Goal: Information Seeking & Learning: Check status

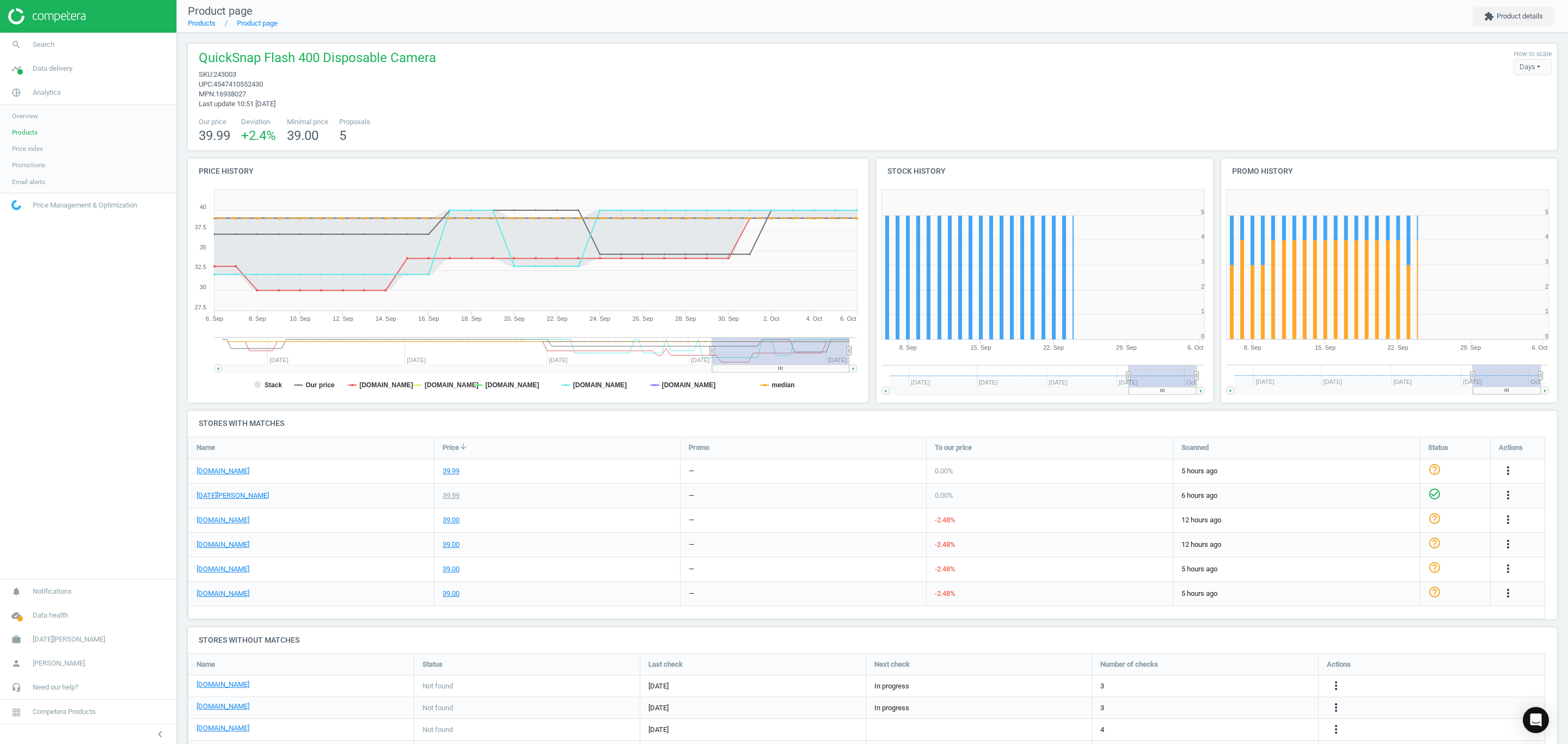
scroll to position [149, 1382]
click at [30, 132] on span "Products" at bounding box center [24, 132] width 26 height 9
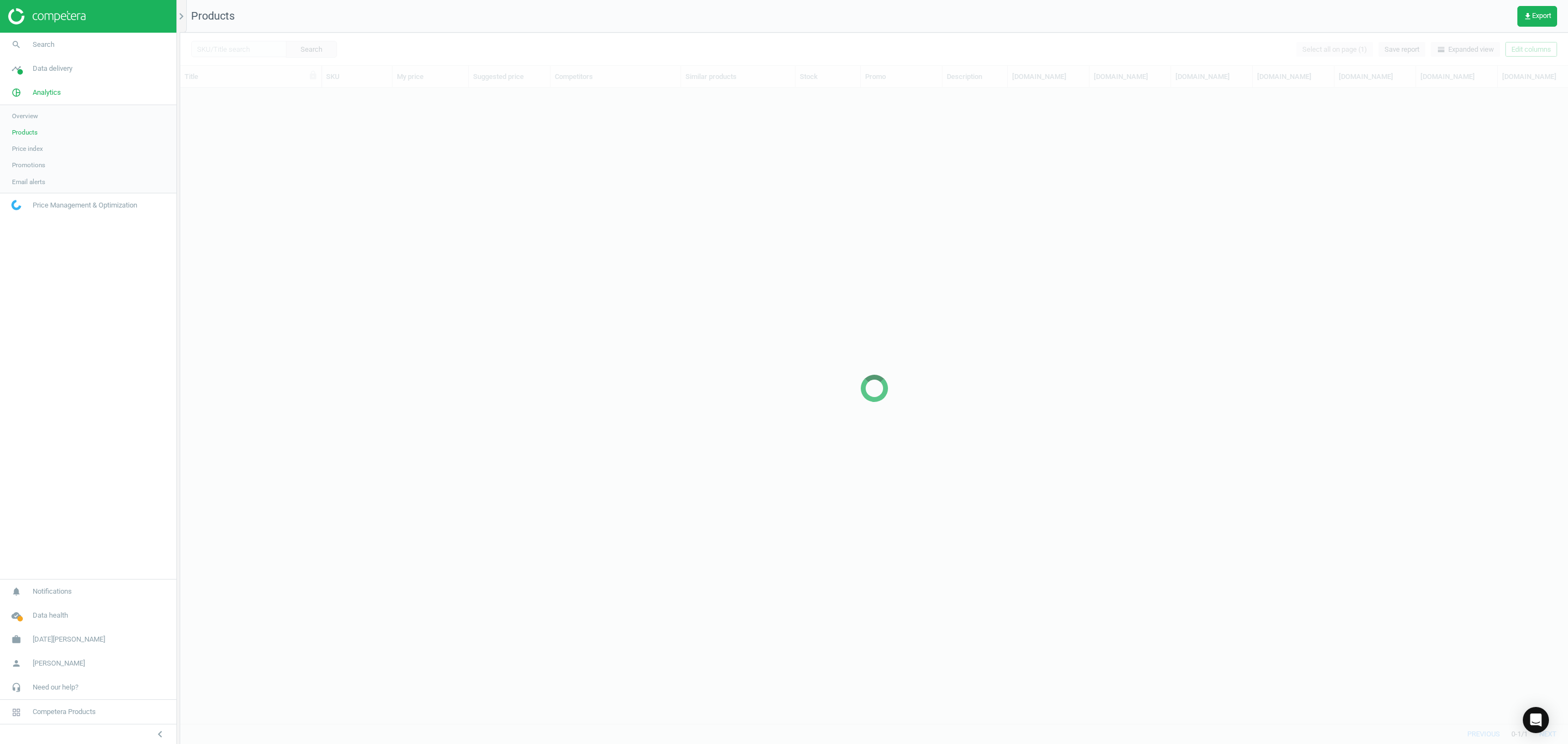
scroll to position [610, 1376]
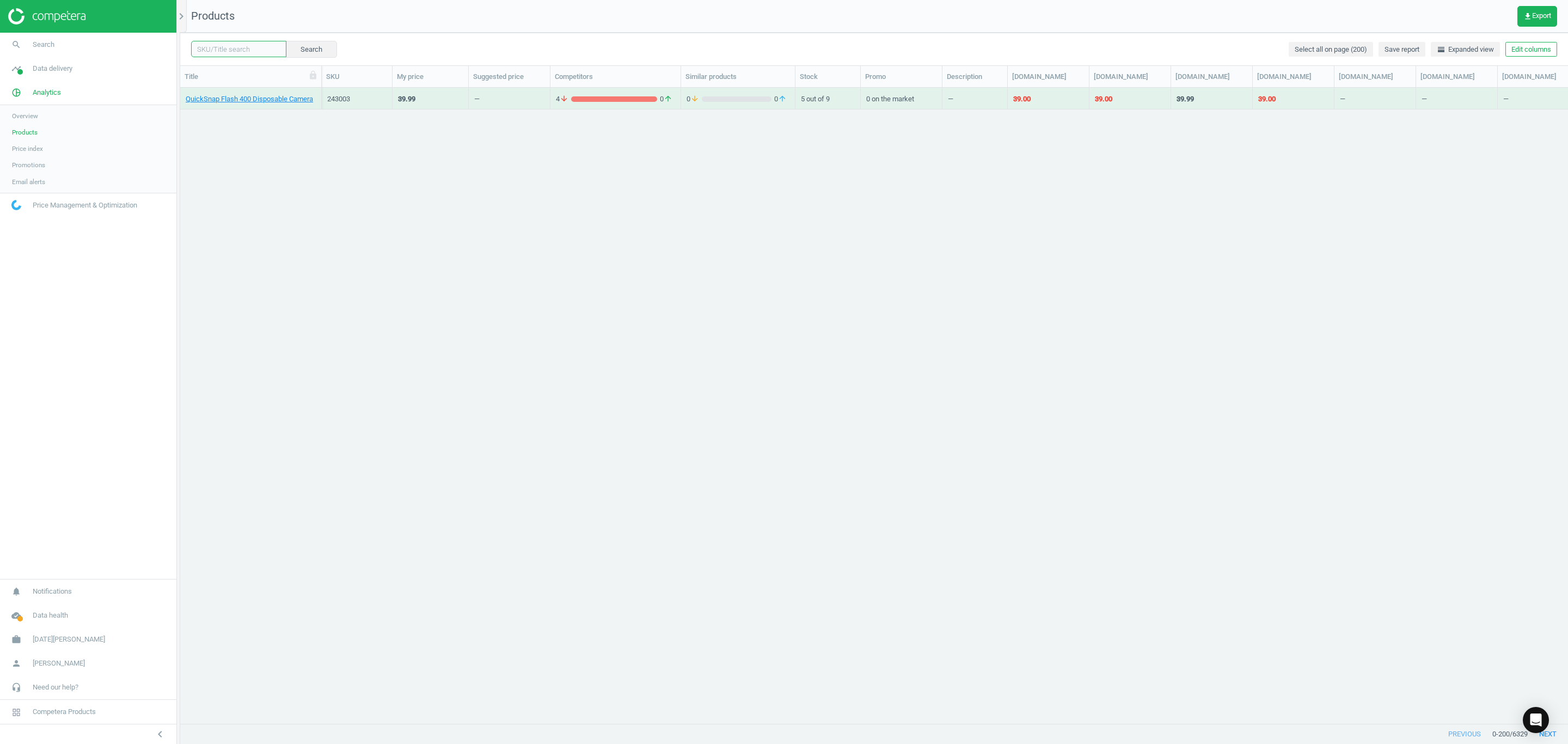
drag, startPoint x: 253, startPoint y: 50, endPoint x: 278, endPoint y: 51, distance: 25.0
click at [253, 50] on input "text" at bounding box center [239, 49] width 96 height 17
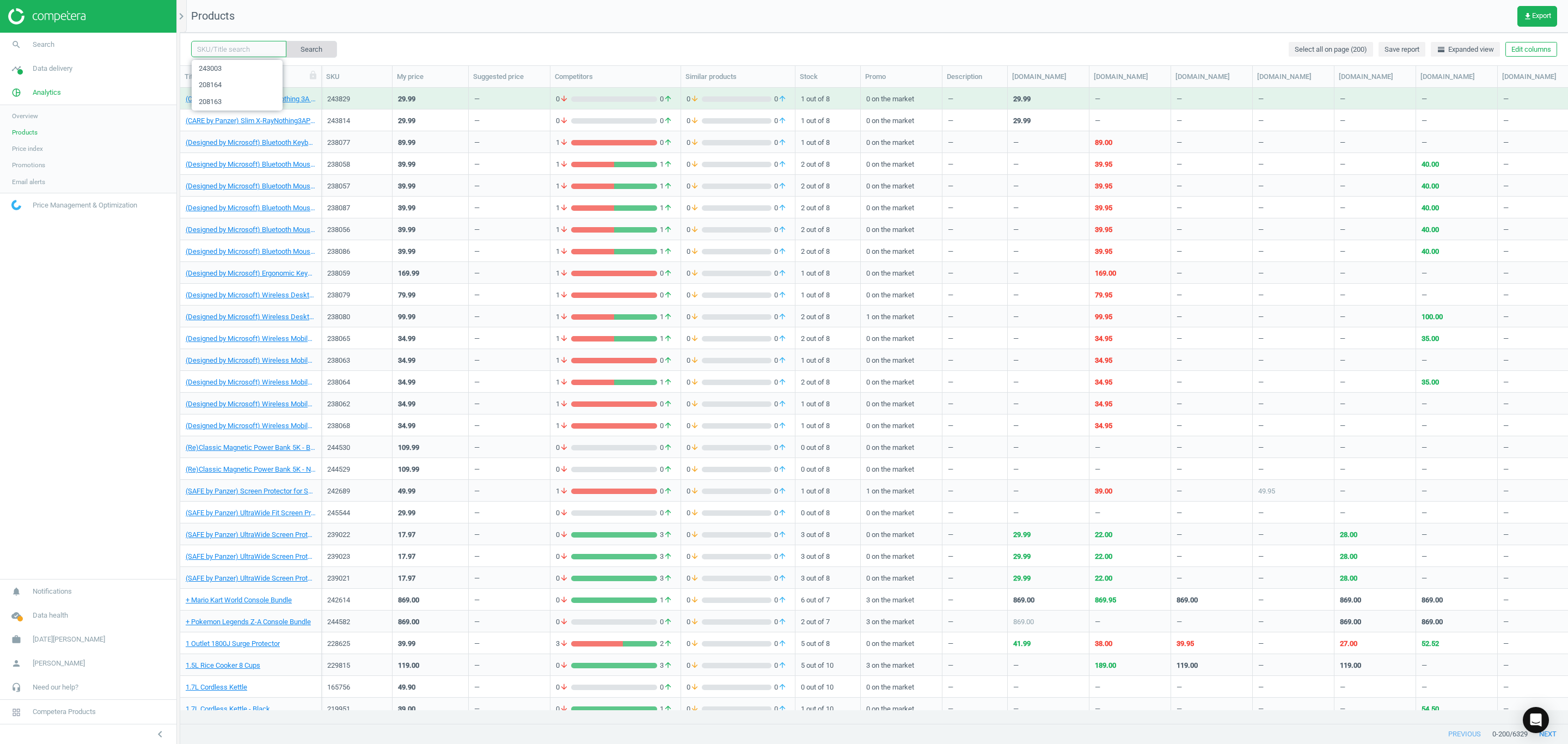
paste input "220500"
type input "220500"
click at [299, 51] on button "Search" at bounding box center [311, 49] width 51 height 17
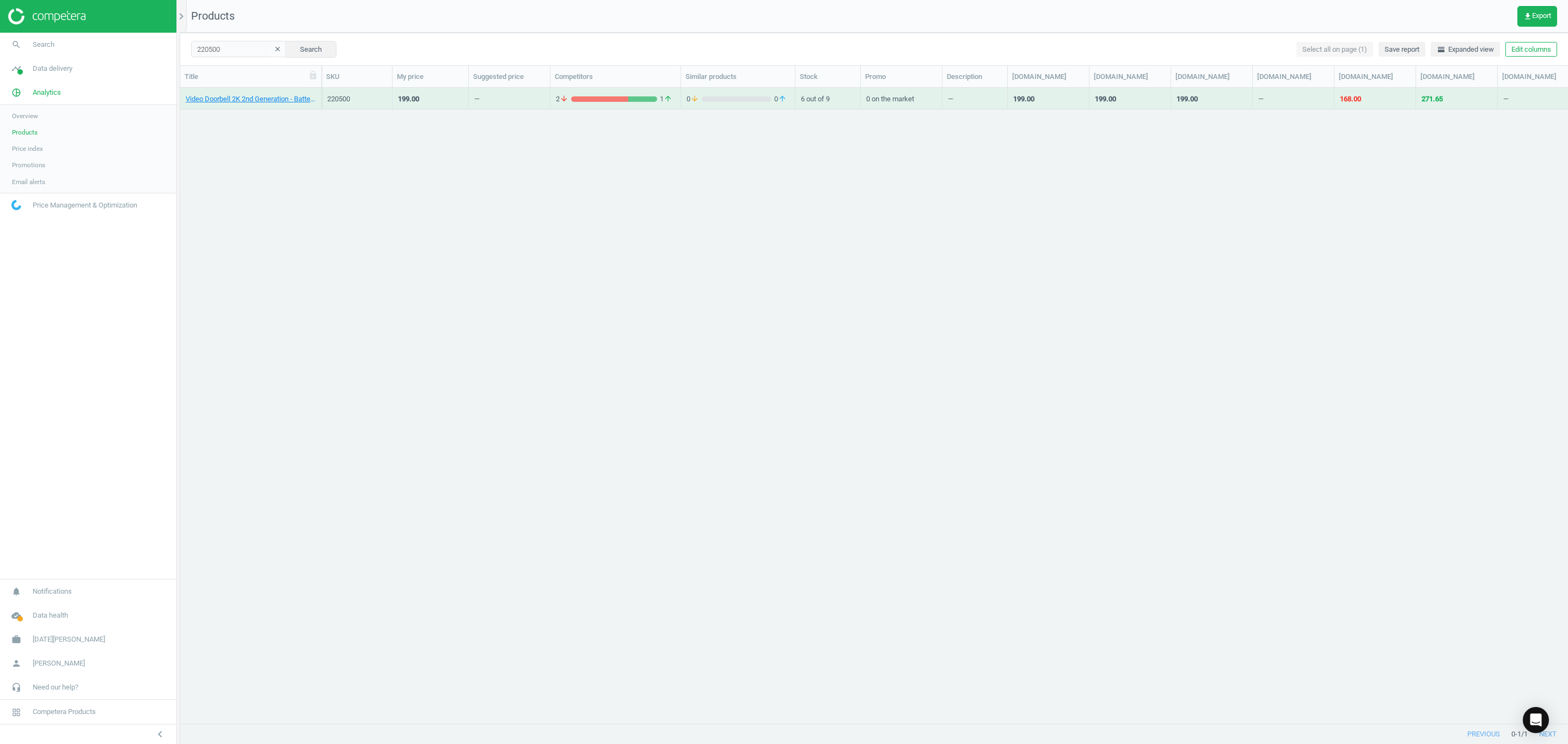
click at [267, 105] on div "Video Doorbell 2K 2nd Generation - Battery Operated or Wired Doorbell Smart Wi-…" at bounding box center [251, 101] width 130 height 14
click at [267, 98] on link "Video Doorbell 2K 2nd Generation - Battery Operated or Wired Doorbell Smart Wi-…" at bounding box center [251, 99] width 130 height 10
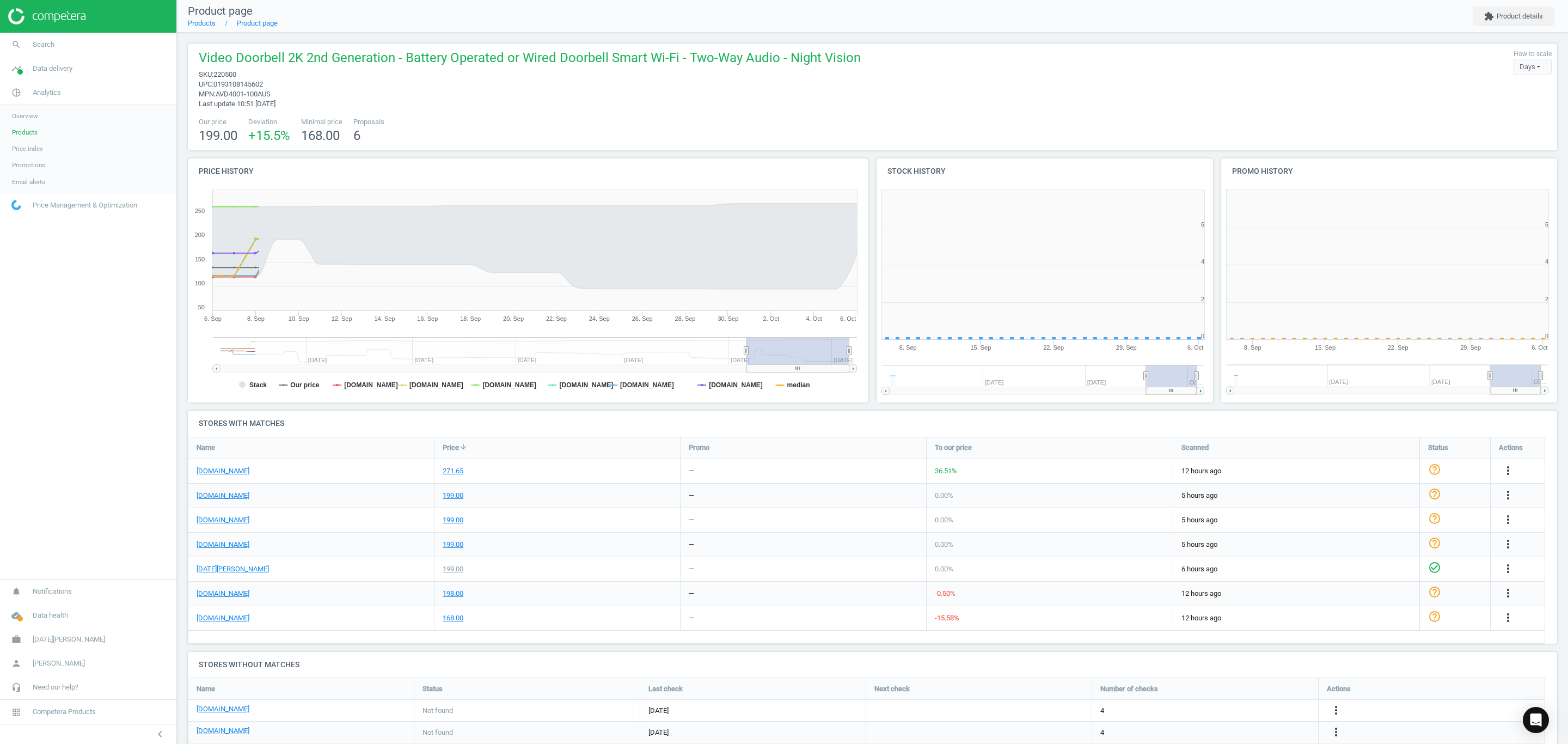
scroll to position [243, 359]
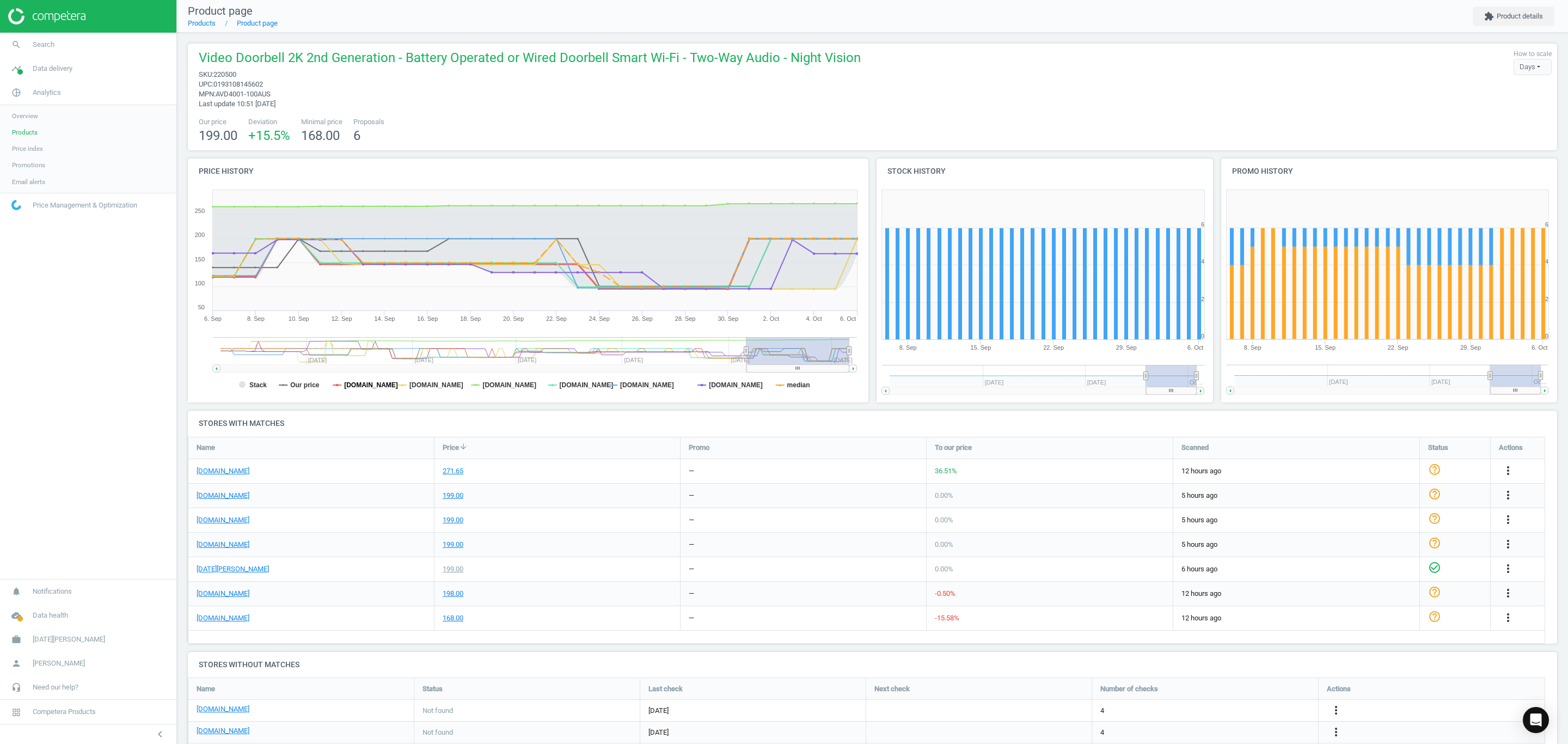
click at [346, 384] on tspan "[DOMAIN_NAME]" at bounding box center [371, 384] width 54 height 8
click at [426, 389] on tspan "[DOMAIN_NAME]" at bounding box center [436, 384] width 54 height 8
click at [536, 386] on icon "Created with Highstock 6.2.0 Stack Our price [DOMAIN_NAME] [DOMAIN_NAME] [DOMAI…" at bounding box center [525, 294] width 674 height 218
drag, startPoint x: 572, startPoint y: 386, endPoint x: 615, endPoint y: 387, distance: 43.0
click at [572, 386] on tspan "[DOMAIN_NAME]" at bounding box center [586, 384] width 54 height 8
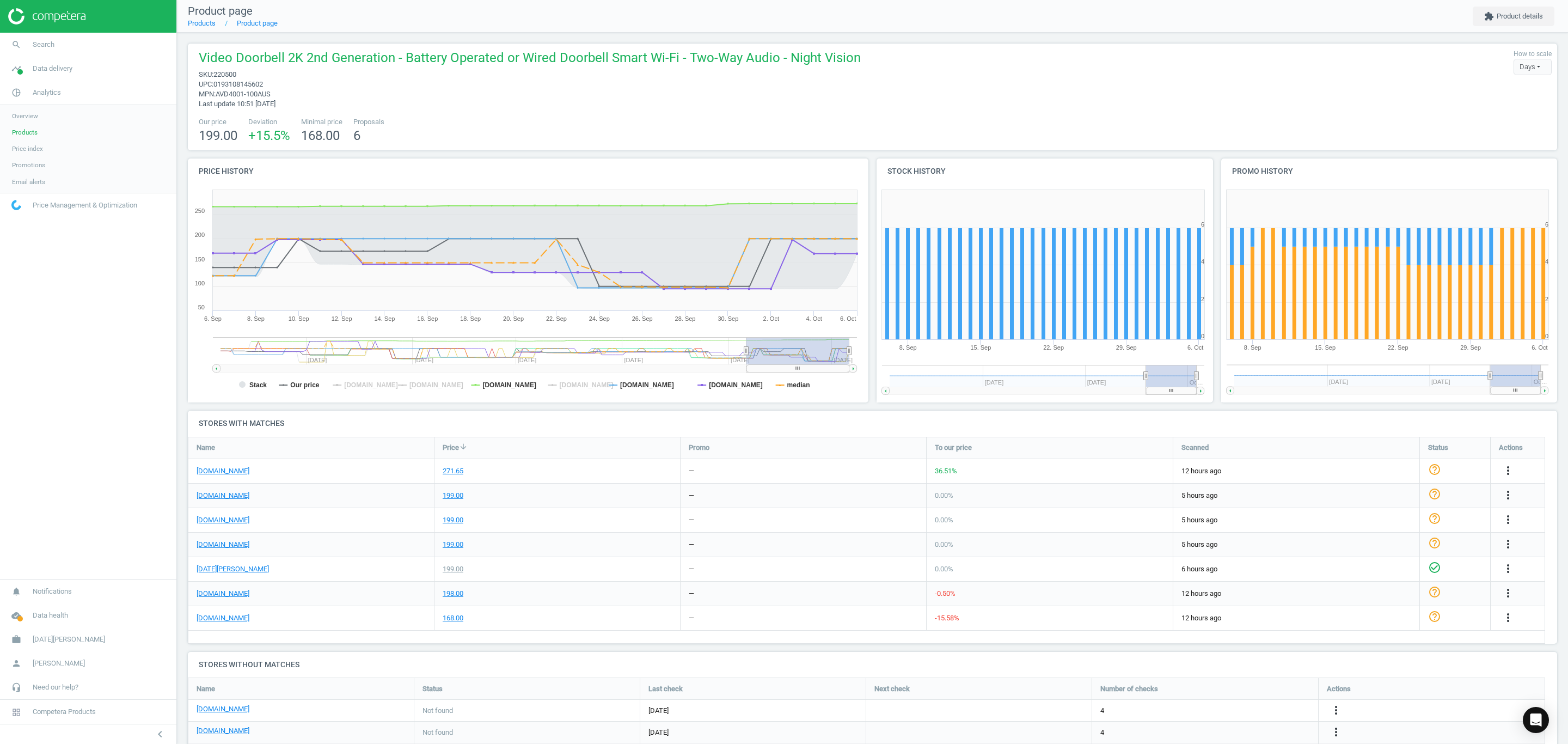
click at [629, 386] on tspan "[DOMAIN_NAME]" at bounding box center [647, 384] width 54 height 8
click at [502, 386] on tspan "[DOMAIN_NAME]" at bounding box center [510, 384] width 54 height 8
click at [748, 388] on tspan "[DOMAIN_NAME]" at bounding box center [736, 384] width 54 height 8
click at [784, 386] on rect at bounding box center [525, 294] width 674 height 218
click at [791, 384] on tspan "median" at bounding box center [798, 384] width 23 height 8
